Goal: Task Accomplishment & Management: Use online tool/utility

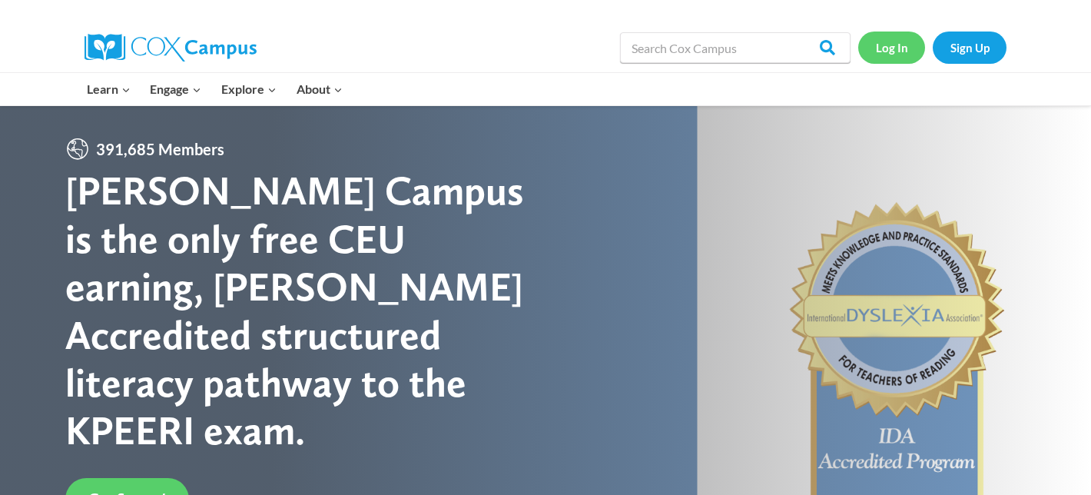
click at [906, 48] on link "Log In" at bounding box center [891, 46] width 67 height 31
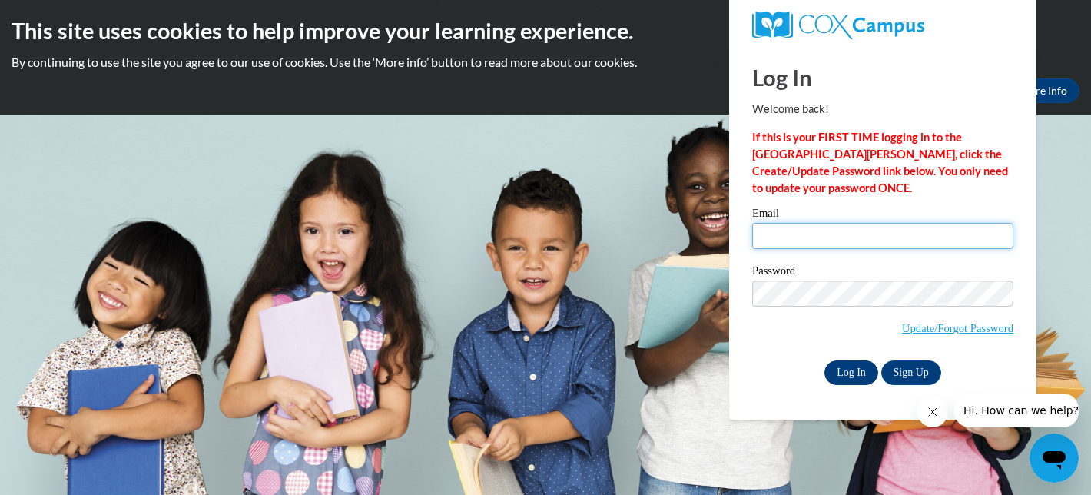
type input "[EMAIL_ADDRESS][PERSON_NAME][DOMAIN_NAME]"
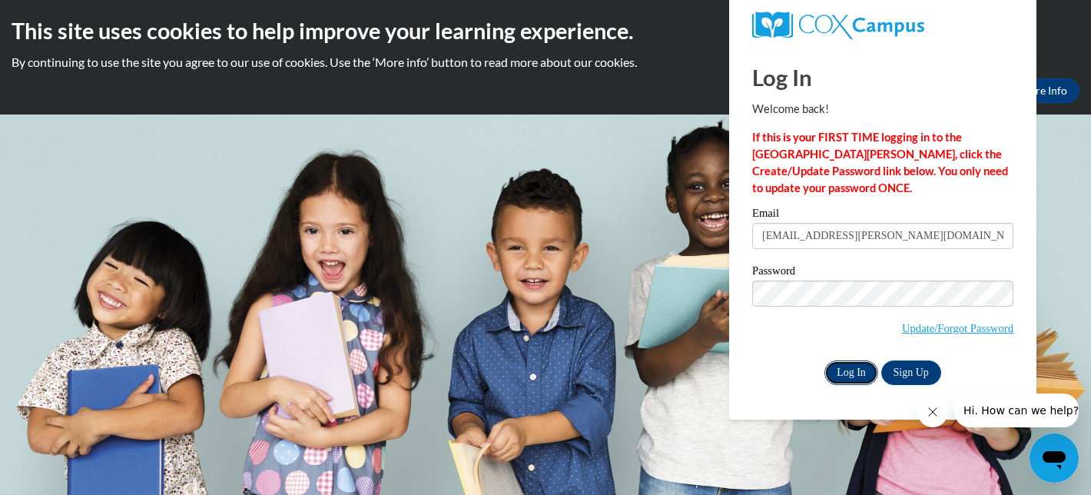
click at [858, 372] on input "Log In" at bounding box center [851, 372] width 54 height 25
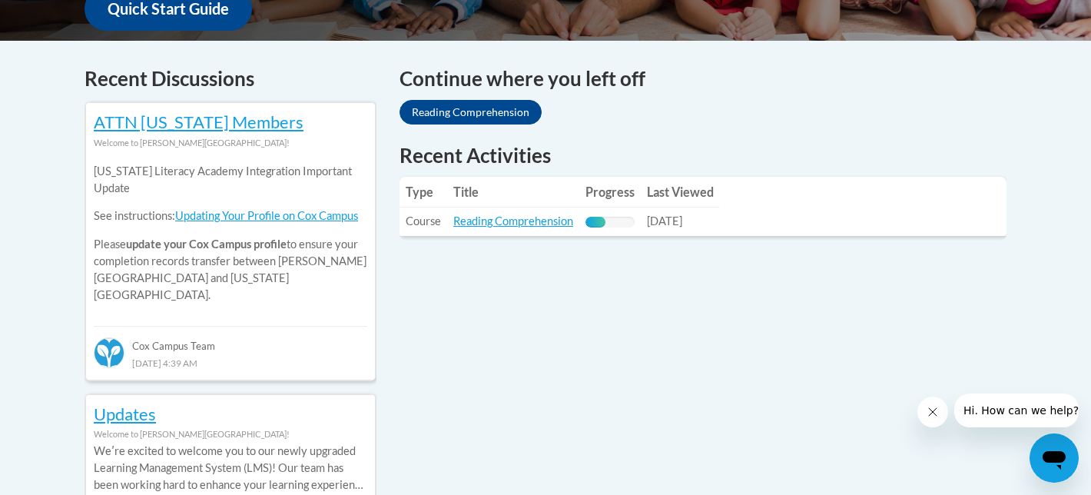
scroll to position [614, 0]
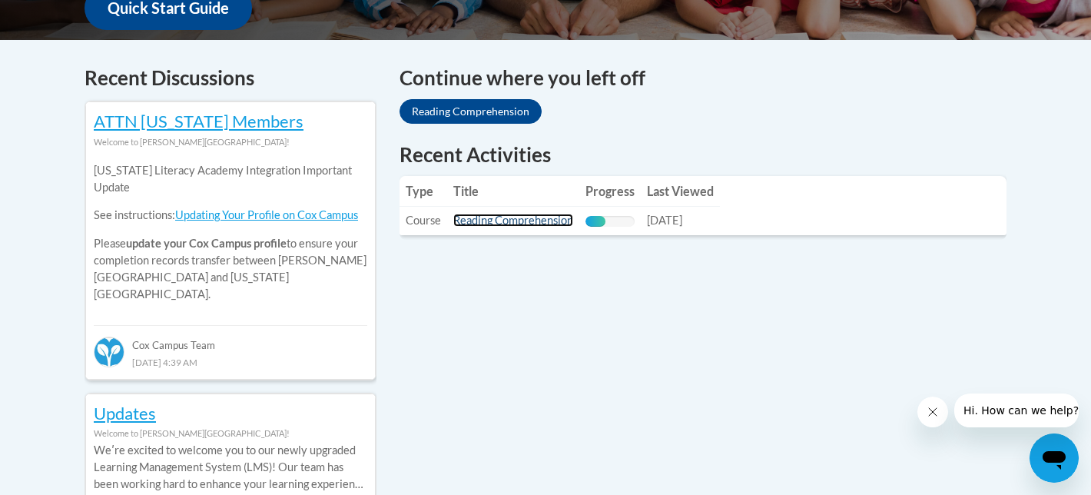
click at [508, 226] on link "Reading Comprehension" at bounding box center [513, 220] width 120 height 13
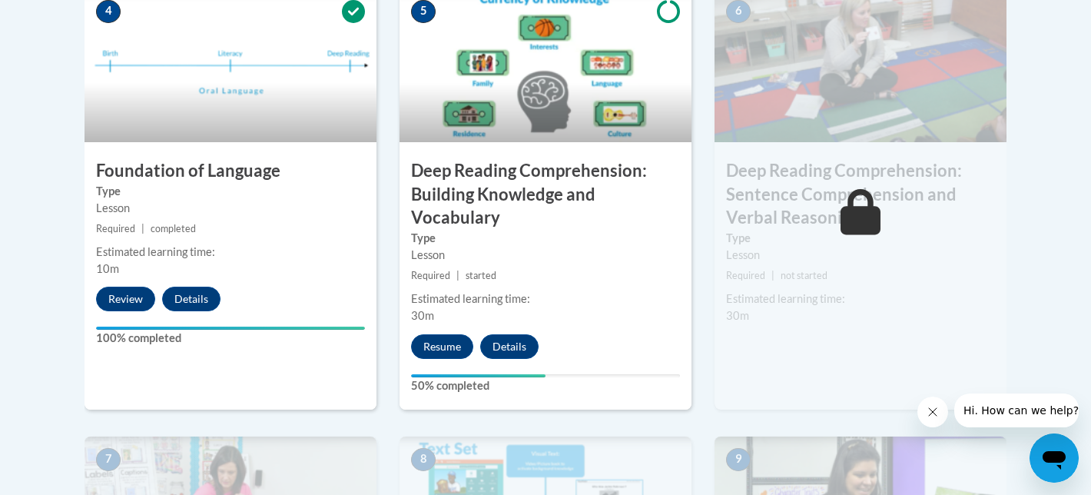
scroll to position [973, 0]
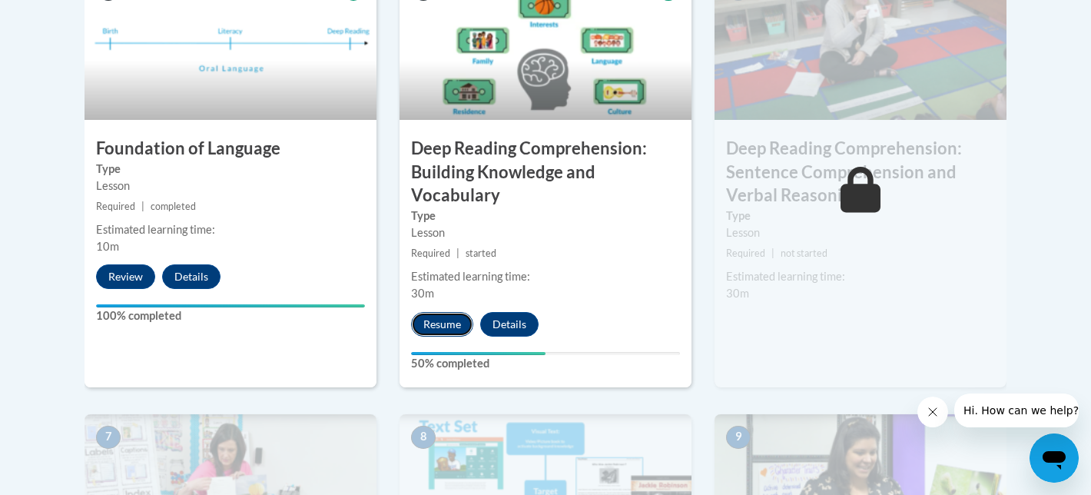
click at [446, 322] on button "Resume" at bounding box center [442, 324] width 62 height 25
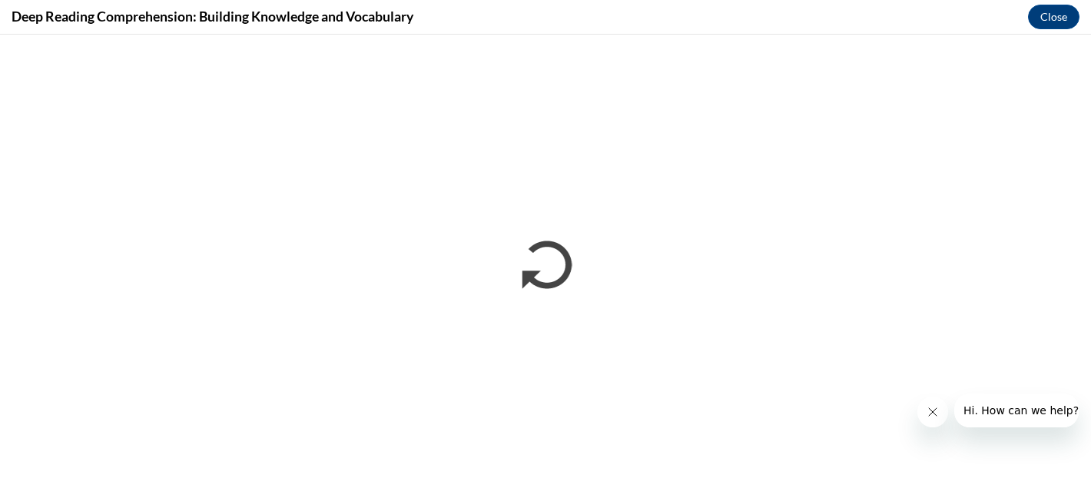
scroll to position [0, 0]
